Goal: Information Seeking & Learning: Learn about a topic

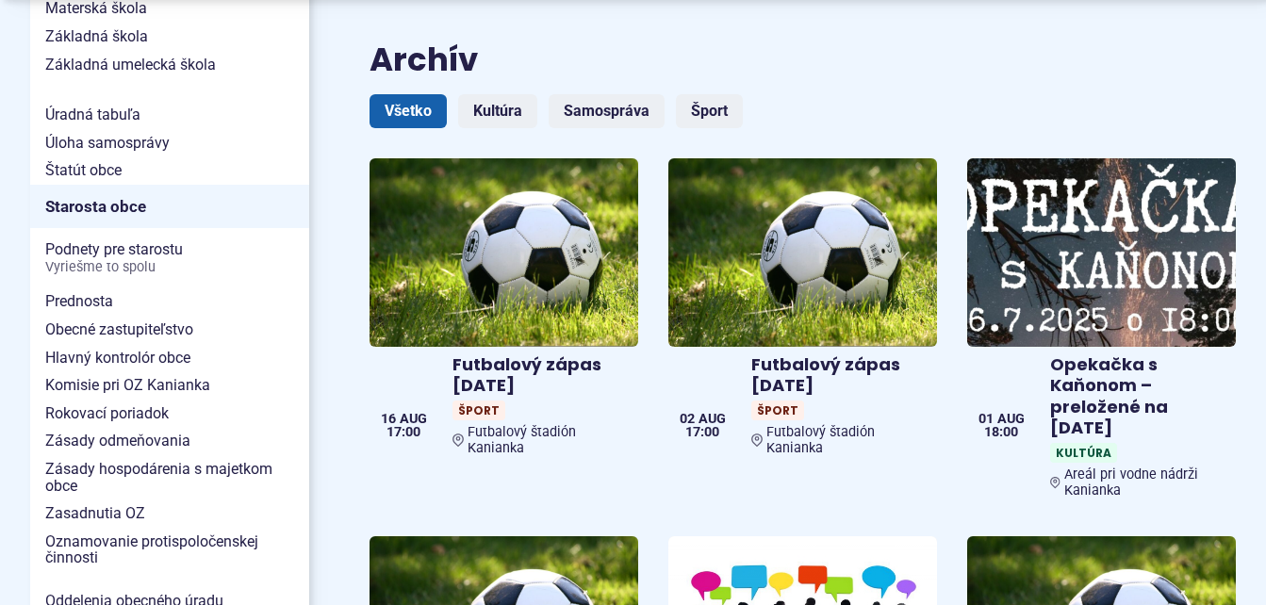
scroll to position [1225, 0]
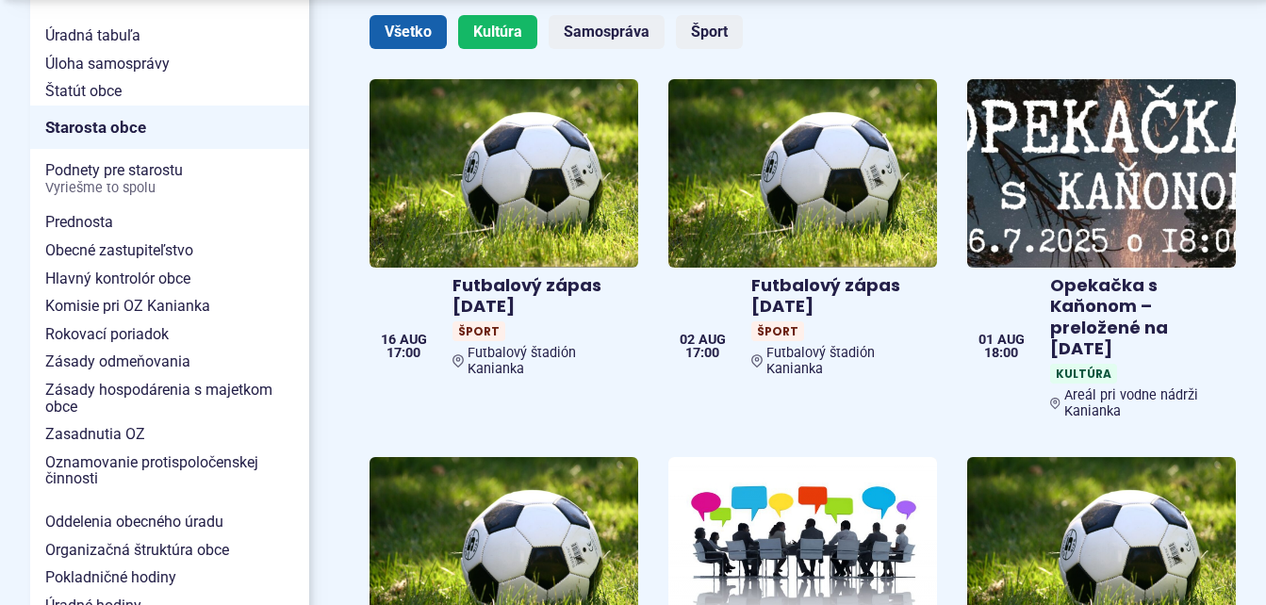
click at [504, 15] on link "Kultúra" at bounding box center [497, 32] width 79 height 34
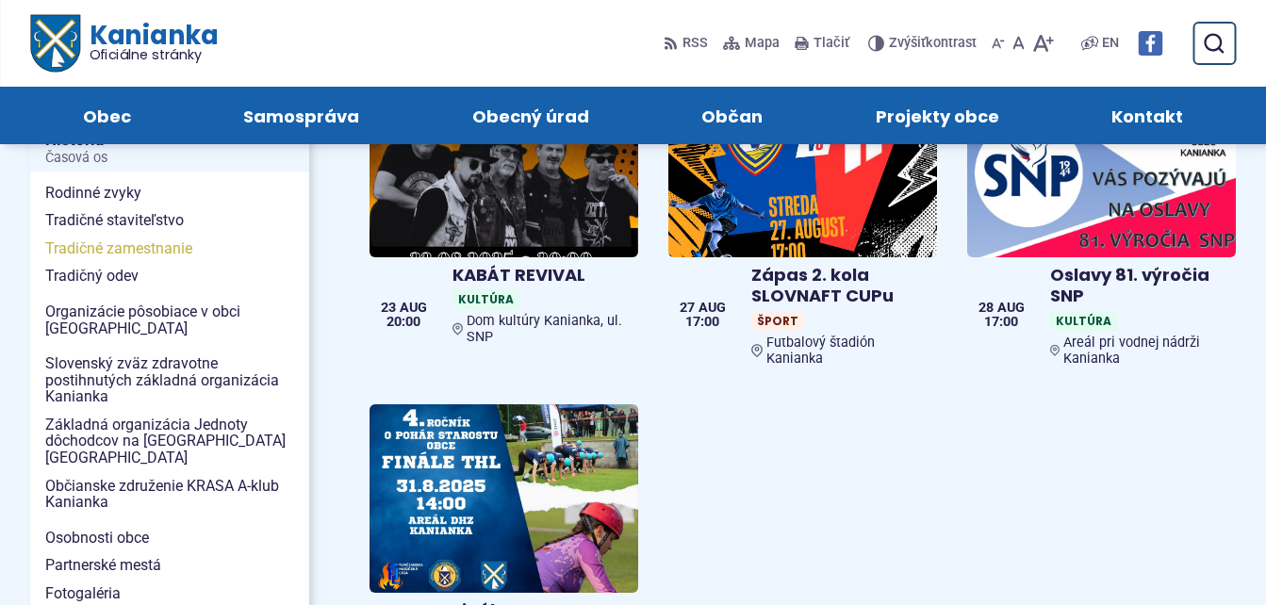
scroll to position [377, 0]
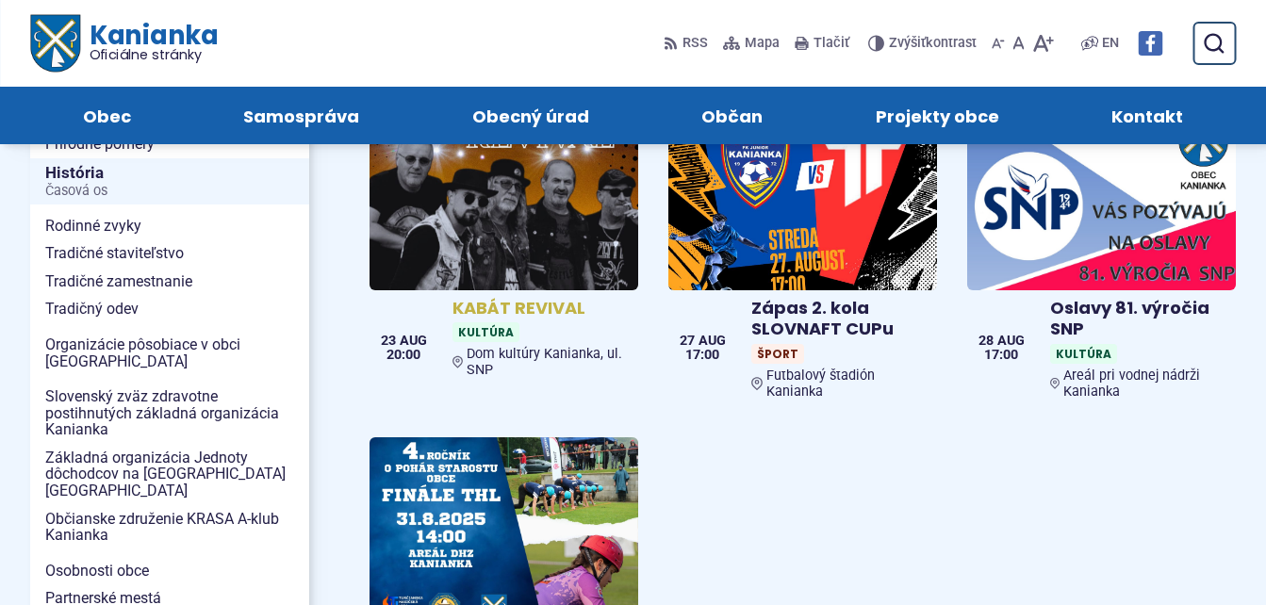
click at [530, 298] on h4 "KABÁT REVIVAL" at bounding box center [541, 309] width 178 height 22
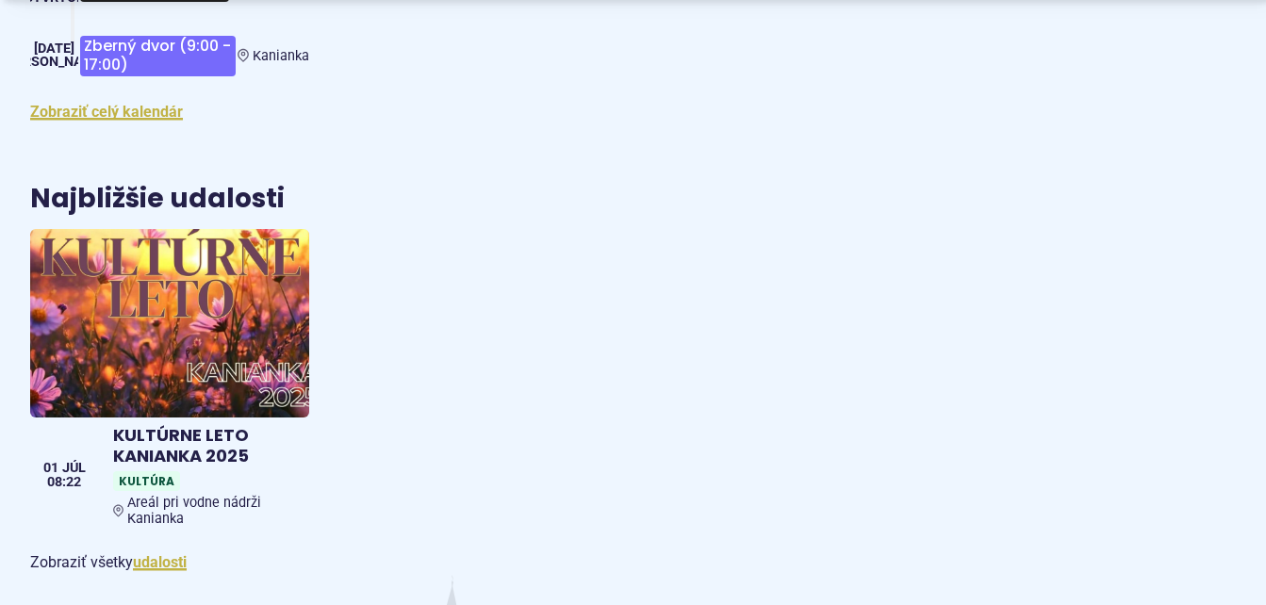
scroll to position [2828, 0]
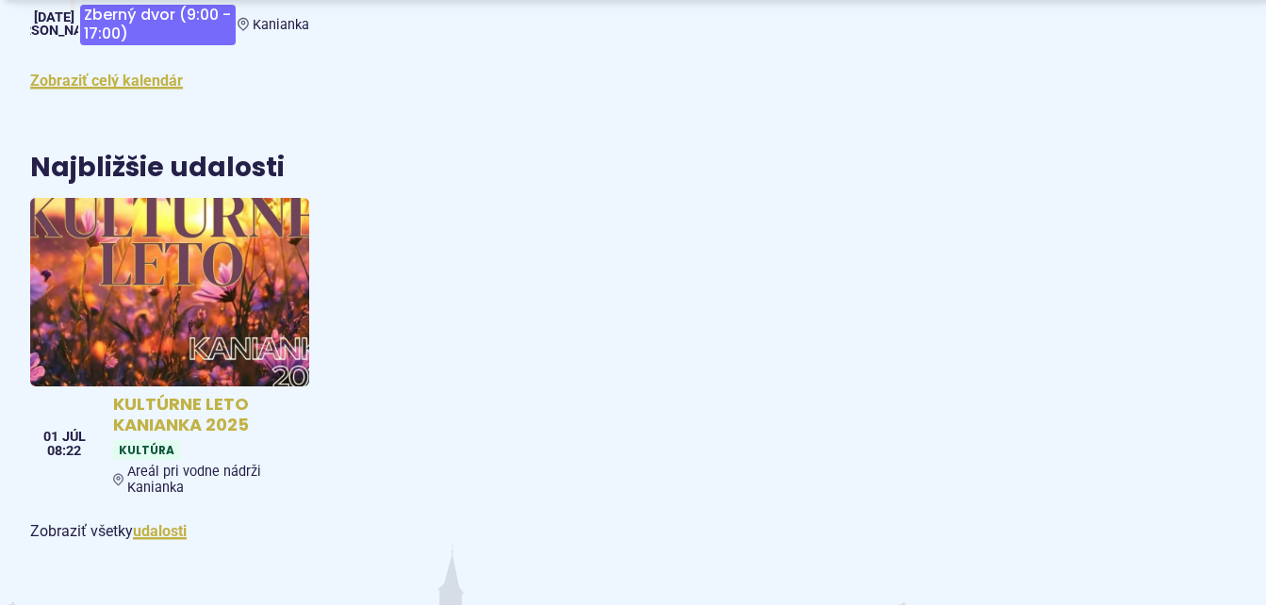
click at [164, 394] on h4 "KULTÚRNE LETO KANIANKA 2025" at bounding box center [207, 415] width 189 height 42
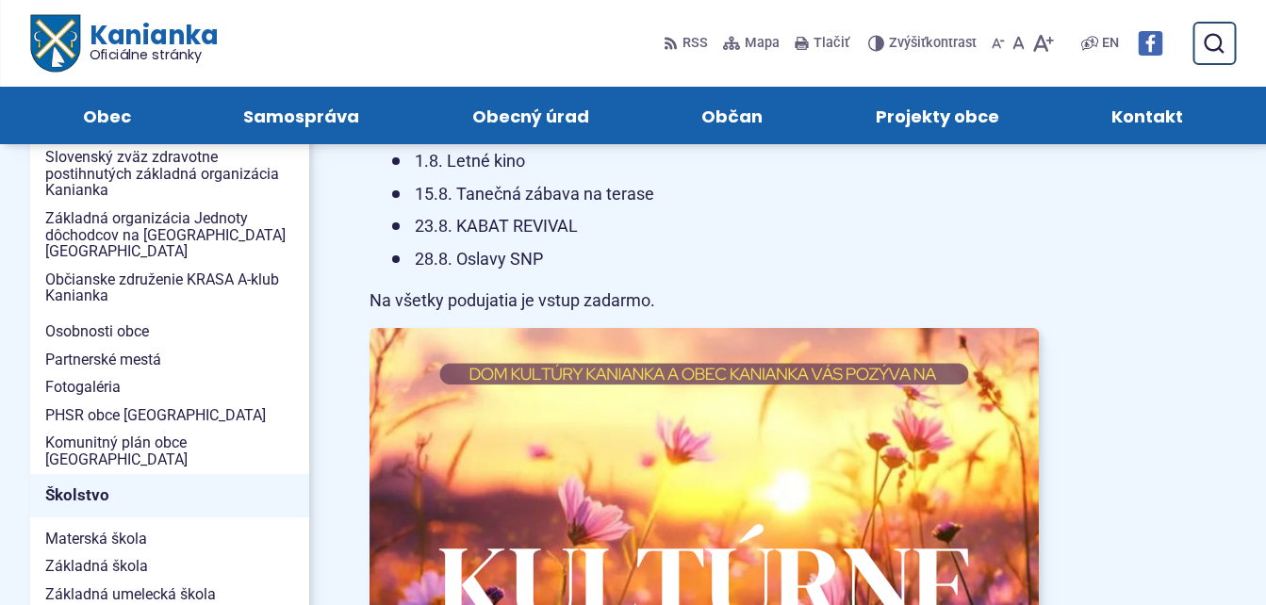
scroll to position [471, 0]
